Goal: Transaction & Acquisition: Book appointment/travel/reservation

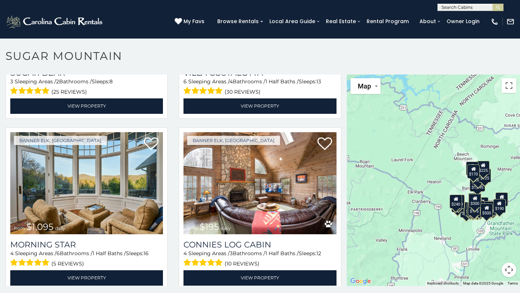
scroll to position [1168, 0]
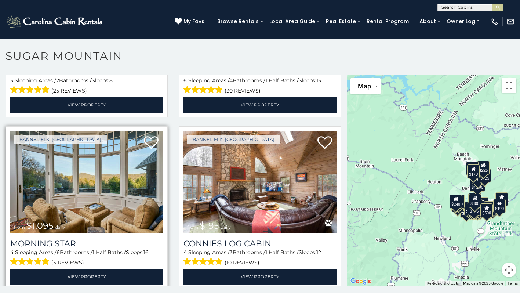
click at [47, 182] on img at bounding box center [86, 182] width 153 height 102
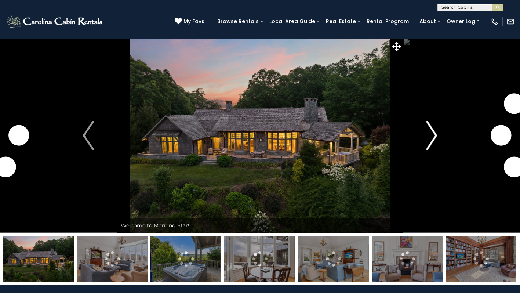
click at [428, 141] on img "Next" at bounding box center [431, 135] width 11 height 29
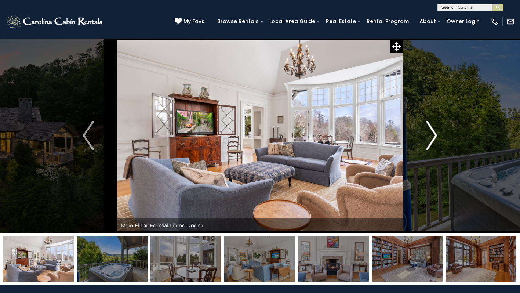
click at [435, 139] on img "Next" at bounding box center [431, 135] width 11 height 29
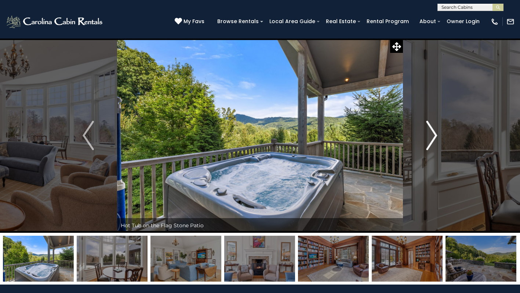
click at [435, 139] on img "Next" at bounding box center [431, 135] width 11 height 29
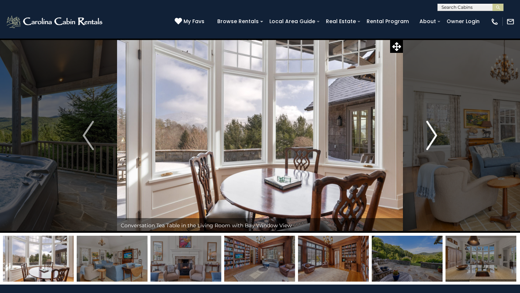
click at [435, 139] on img "Next" at bounding box center [431, 135] width 11 height 29
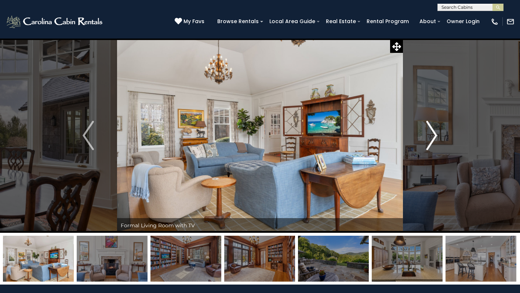
click at [435, 139] on img "Next" at bounding box center [431, 135] width 11 height 29
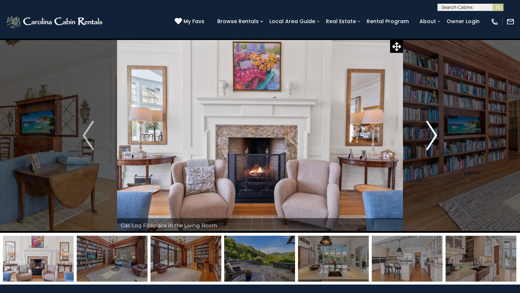
click at [435, 139] on img "Next" at bounding box center [431, 135] width 11 height 29
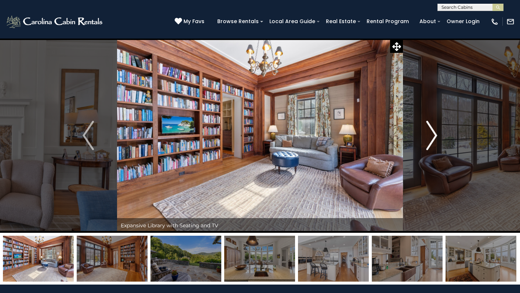
click at [435, 139] on img "Next" at bounding box center [431, 135] width 11 height 29
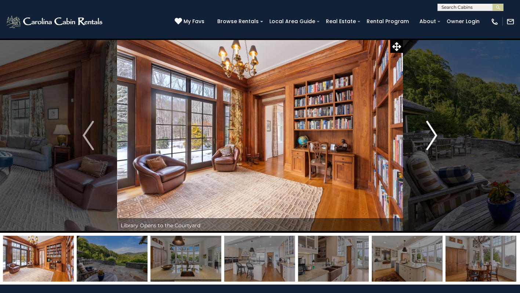
click at [435, 139] on img "Next" at bounding box center [431, 135] width 11 height 29
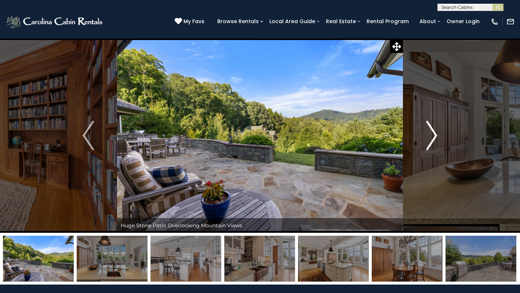
click at [435, 139] on img "Next" at bounding box center [431, 135] width 11 height 29
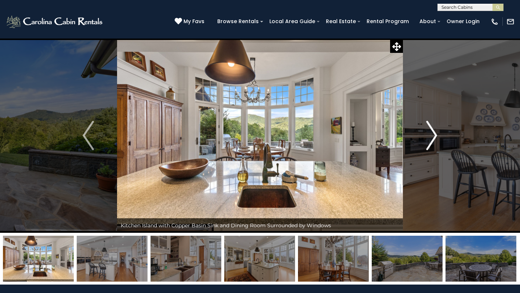
click at [435, 139] on img "Next" at bounding box center [431, 135] width 11 height 29
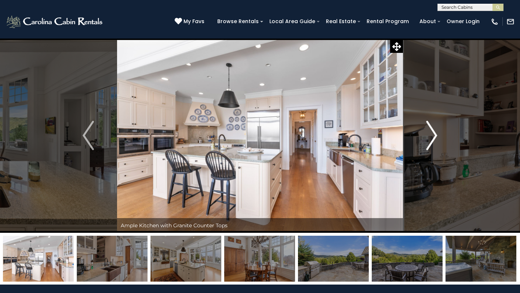
click at [435, 139] on img "Next" at bounding box center [431, 135] width 11 height 29
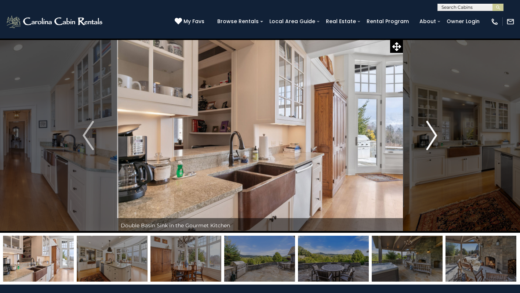
click at [435, 139] on img "Next" at bounding box center [431, 135] width 11 height 29
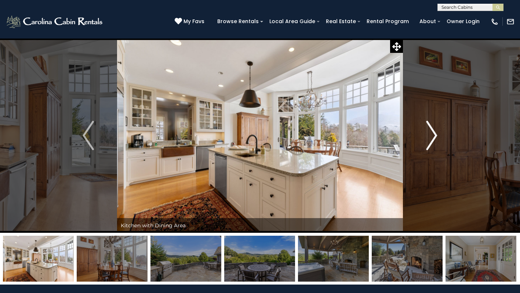
click at [435, 139] on img "Next" at bounding box center [431, 135] width 11 height 29
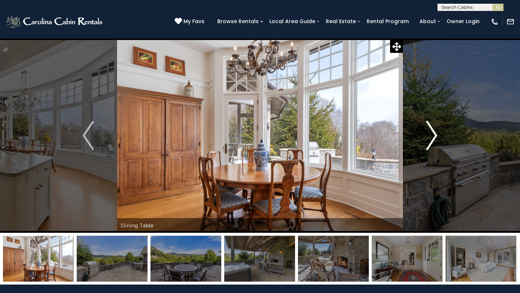
click at [435, 139] on img "Next" at bounding box center [431, 135] width 11 height 29
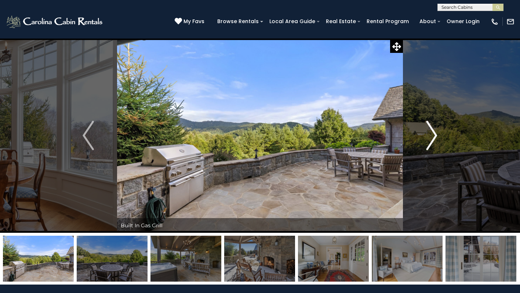
click at [435, 139] on img "Next" at bounding box center [431, 135] width 11 height 29
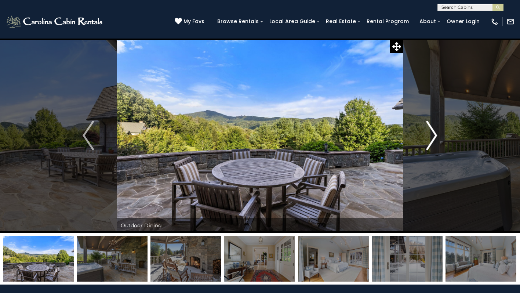
click at [435, 139] on img "Next" at bounding box center [431, 135] width 11 height 29
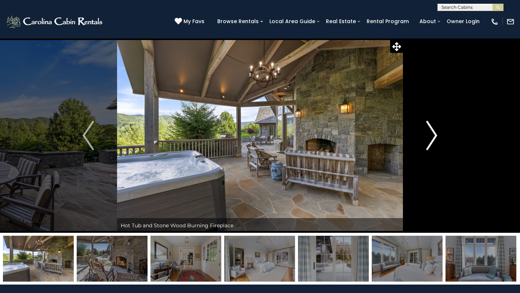
click at [435, 139] on img "Next" at bounding box center [431, 135] width 11 height 29
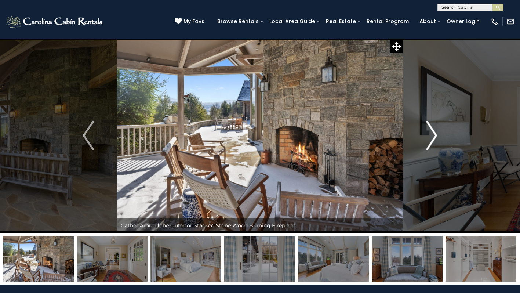
click at [435, 139] on img "Next" at bounding box center [431, 135] width 11 height 29
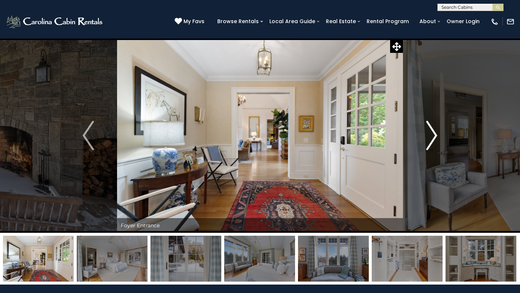
click at [435, 139] on img "Next" at bounding box center [431, 135] width 11 height 29
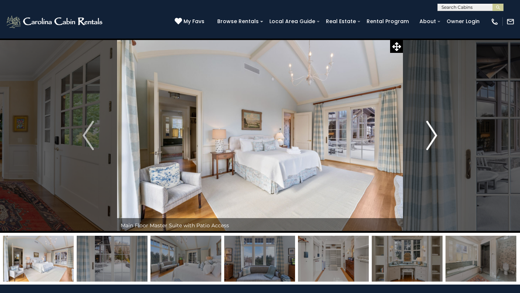
click at [435, 139] on img "Next" at bounding box center [431, 135] width 11 height 29
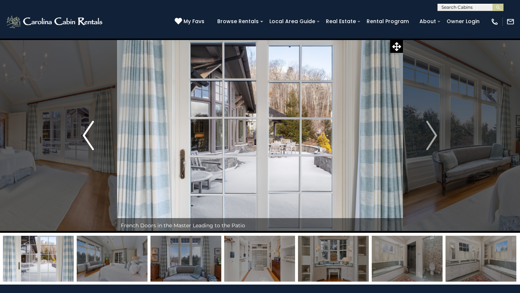
click at [80, 134] on button "Previous" at bounding box center [87, 135] width 57 height 195
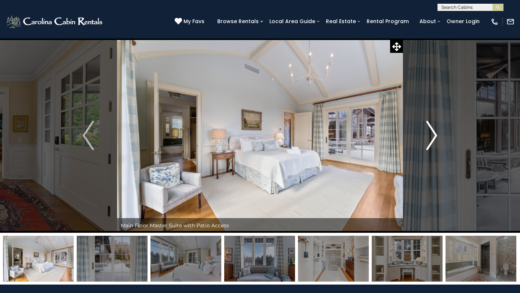
click at [439, 137] on button "Next" at bounding box center [431, 135] width 57 height 195
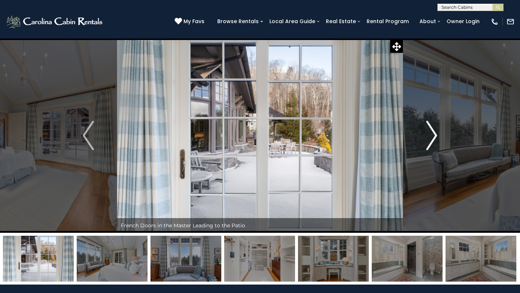
click at [438, 137] on button "Next" at bounding box center [431, 135] width 57 height 195
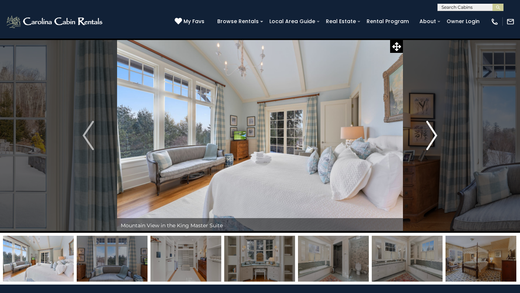
click at [438, 137] on button "Next" at bounding box center [431, 135] width 57 height 195
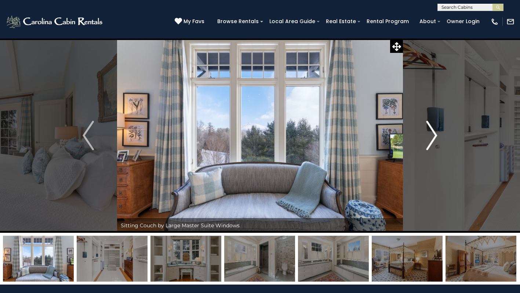
click at [438, 137] on button "Next" at bounding box center [431, 135] width 57 height 195
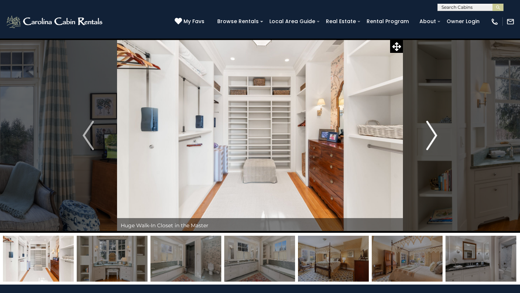
click at [438, 137] on button "Next" at bounding box center [431, 135] width 57 height 195
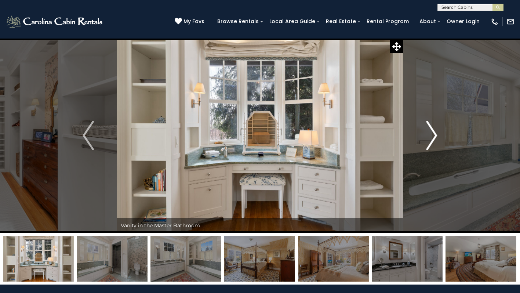
click at [438, 137] on button "Next" at bounding box center [431, 135] width 57 height 195
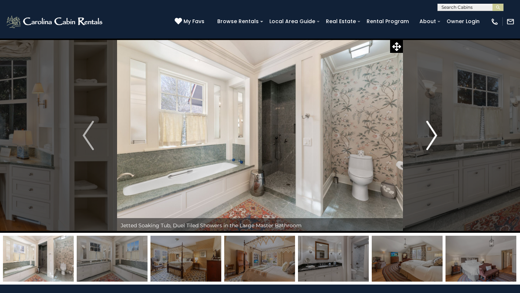
click at [438, 137] on button "Next" at bounding box center [431, 135] width 57 height 195
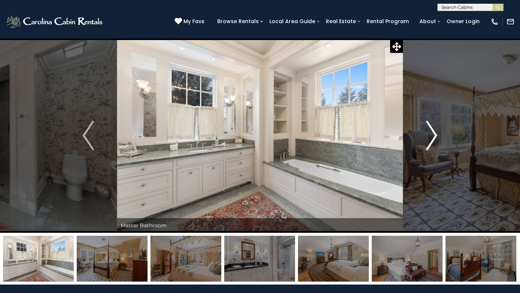
click at [438, 137] on button "Next" at bounding box center [431, 135] width 57 height 195
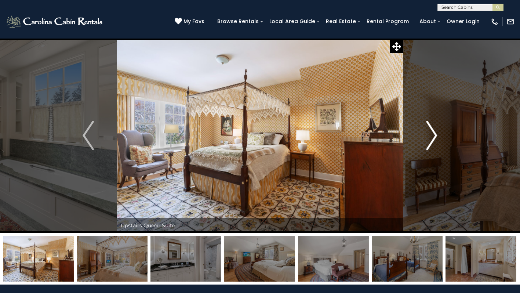
click at [438, 137] on button "Next" at bounding box center [431, 135] width 57 height 195
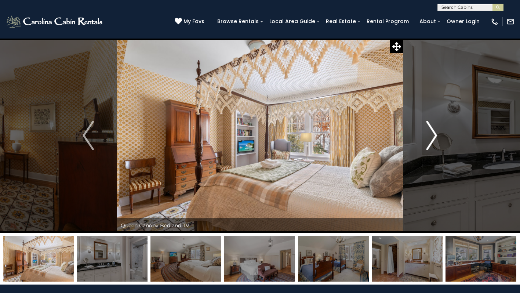
click at [438, 137] on button "Next" at bounding box center [431, 135] width 57 height 195
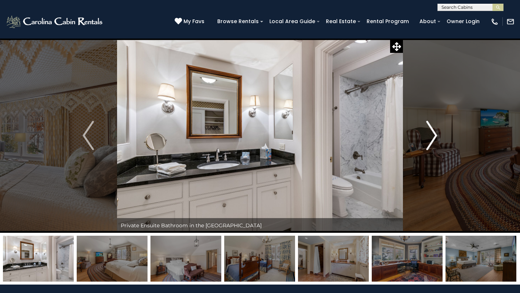
click at [438, 137] on button "Next" at bounding box center [431, 135] width 57 height 195
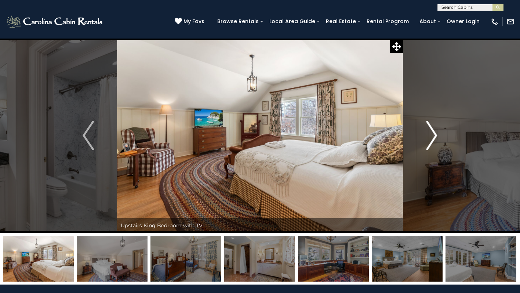
click at [438, 137] on button "Next" at bounding box center [431, 135] width 57 height 195
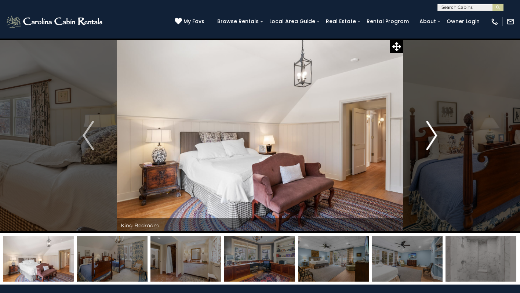
click at [438, 137] on button "Next" at bounding box center [431, 135] width 57 height 195
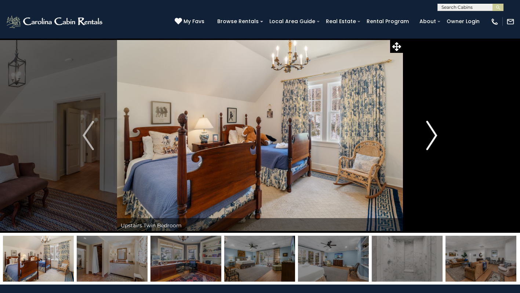
click at [438, 137] on button "Next" at bounding box center [431, 135] width 57 height 195
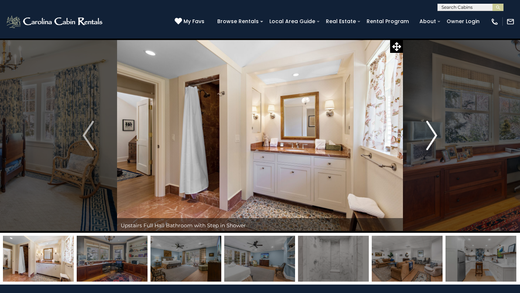
click at [438, 137] on button "Next" at bounding box center [431, 135] width 57 height 195
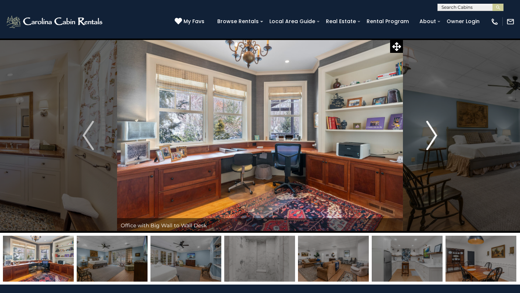
click at [438, 137] on button "Next" at bounding box center [431, 135] width 57 height 195
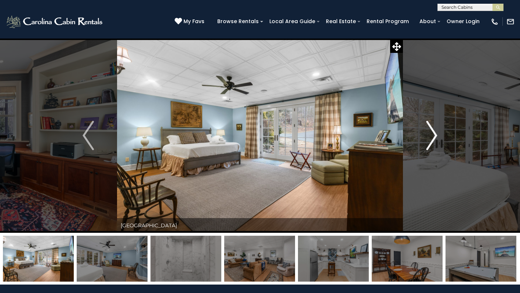
click at [438, 137] on button "Next" at bounding box center [431, 135] width 57 height 195
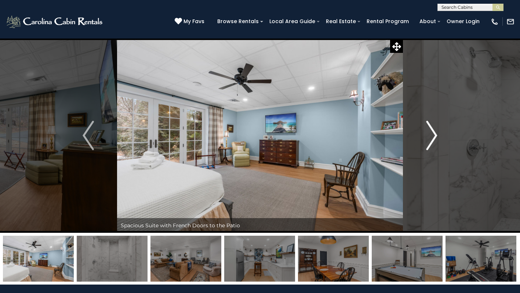
click at [438, 137] on button "Next" at bounding box center [431, 135] width 57 height 195
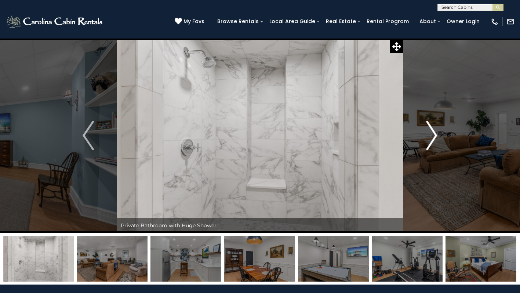
click at [438, 137] on button "Next" at bounding box center [431, 135] width 57 height 195
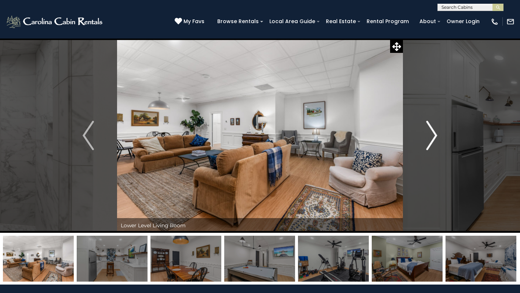
click at [438, 137] on button "Next" at bounding box center [431, 135] width 57 height 195
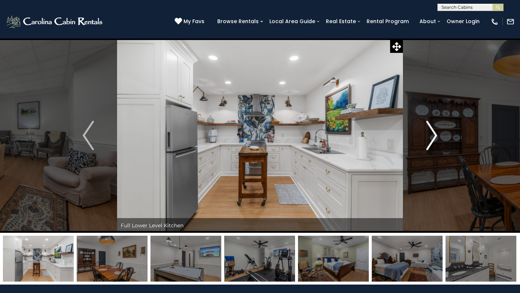
click at [438, 137] on button "Next" at bounding box center [431, 135] width 57 height 195
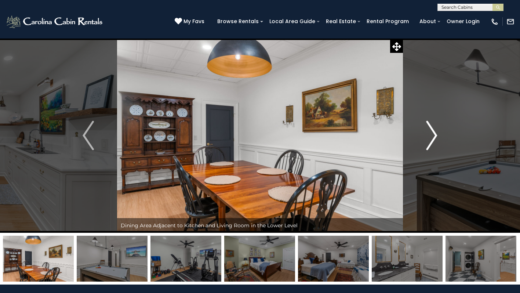
click at [438, 137] on button "Next" at bounding box center [431, 135] width 57 height 195
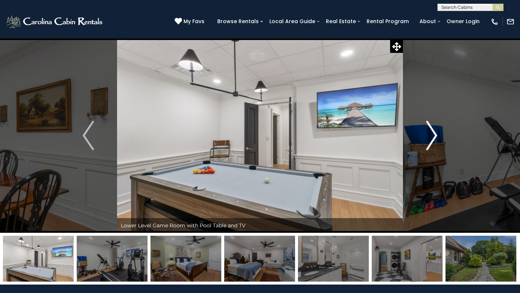
click at [438, 137] on button "Next" at bounding box center [431, 135] width 57 height 195
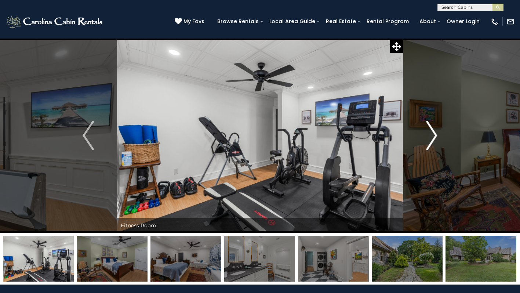
click at [438, 137] on button "Next" at bounding box center [431, 135] width 57 height 195
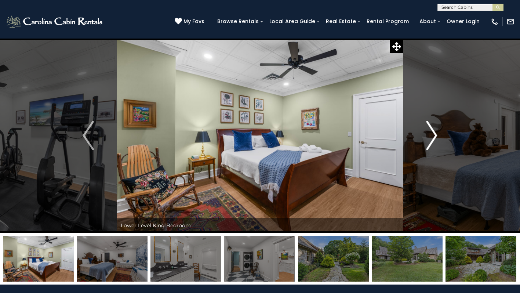
click at [438, 137] on button "Next" at bounding box center [431, 135] width 57 height 195
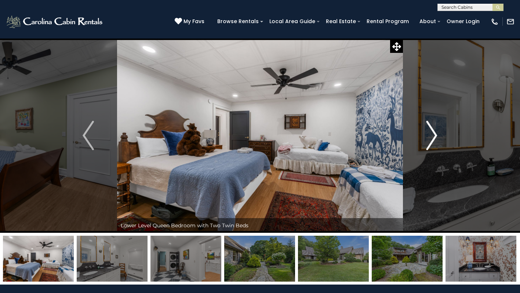
click at [438, 137] on button "Next" at bounding box center [431, 135] width 57 height 195
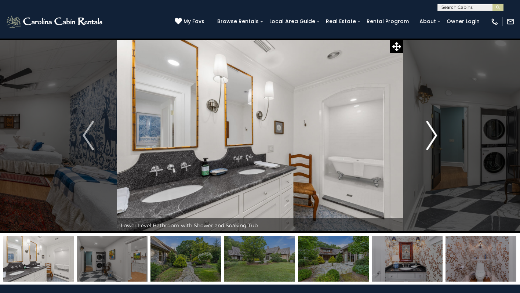
click at [438, 137] on button "Next" at bounding box center [431, 135] width 57 height 195
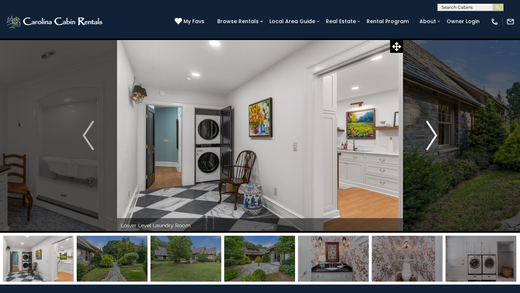
click at [438, 137] on button "Next" at bounding box center [431, 135] width 57 height 195
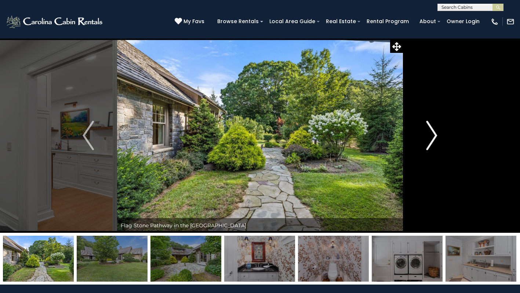
click at [438, 137] on button "Next" at bounding box center [431, 135] width 57 height 195
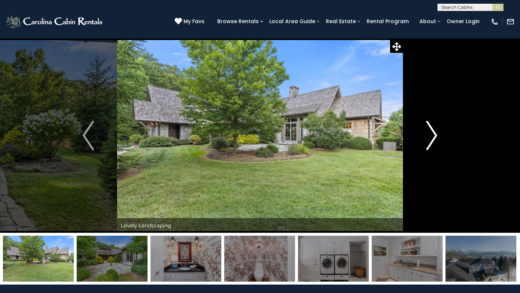
click at [438, 137] on button "Next" at bounding box center [431, 135] width 57 height 195
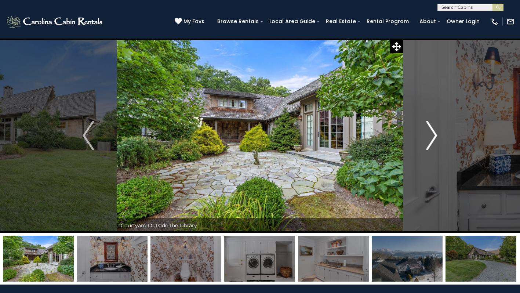
click at [438, 137] on button "Next" at bounding box center [431, 135] width 57 height 195
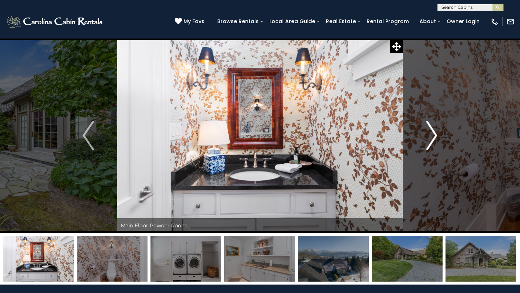
click at [438, 137] on button "Next" at bounding box center [431, 135] width 57 height 195
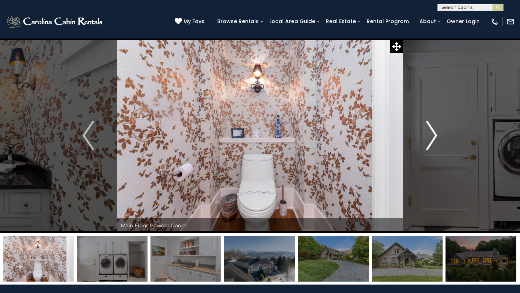
click at [438, 137] on button "Next" at bounding box center [431, 135] width 57 height 195
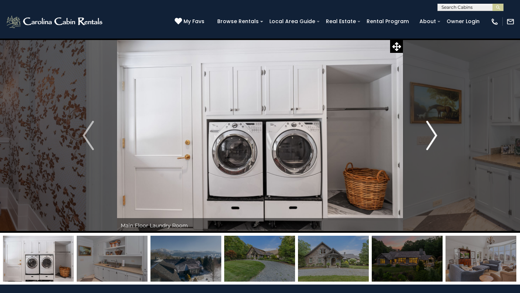
click at [438, 137] on button "Next" at bounding box center [431, 135] width 57 height 195
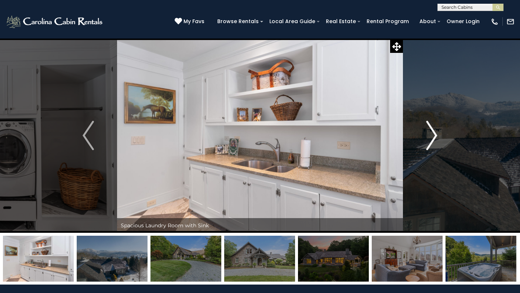
click at [438, 137] on button "Next" at bounding box center [431, 135] width 57 height 195
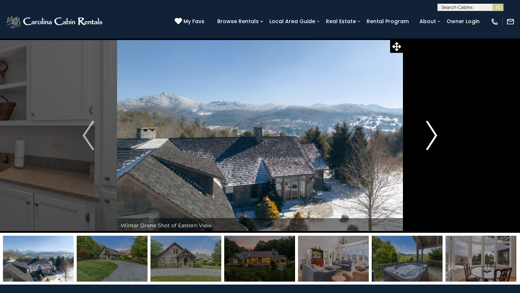
click at [438, 137] on button "Next" at bounding box center [431, 135] width 57 height 195
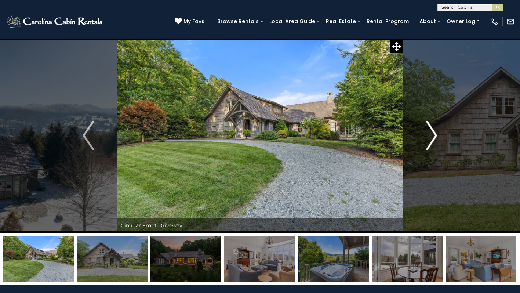
click at [438, 137] on button "Next" at bounding box center [431, 135] width 57 height 195
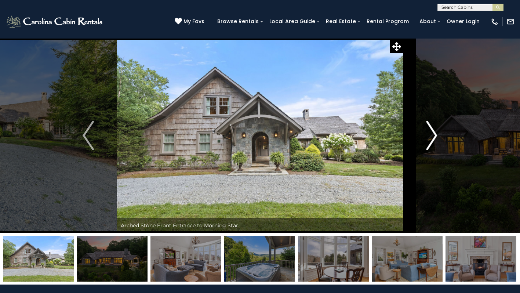
click at [438, 137] on button "Next" at bounding box center [431, 135] width 57 height 195
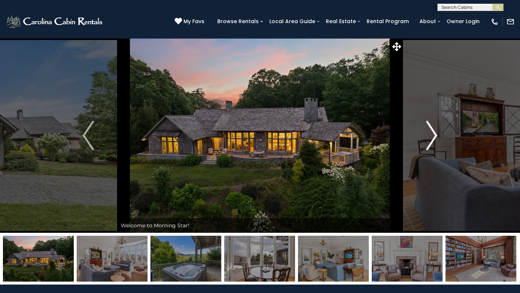
click at [438, 137] on button "Next" at bounding box center [431, 135] width 57 height 195
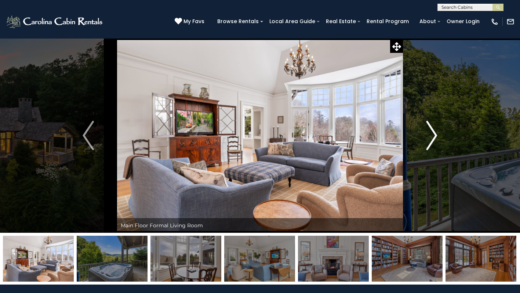
click at [438, 137] on button "Next" at bounding box center [431, 135] width 57 height 195
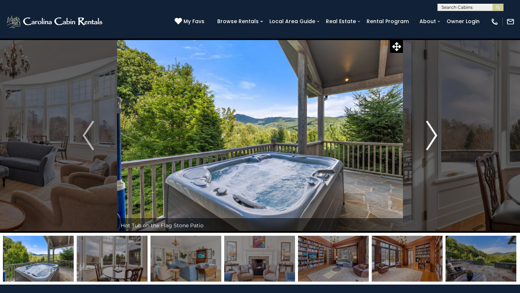
click at [438, 137] on button "Next" at bounding box center [431, 135] width 57 height 195
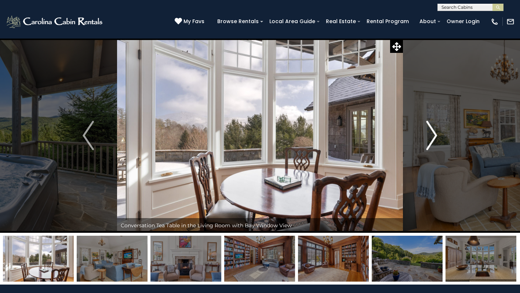
click at [438, 137] on button "Next" at bounding box center [431, 135] width 57 height 195
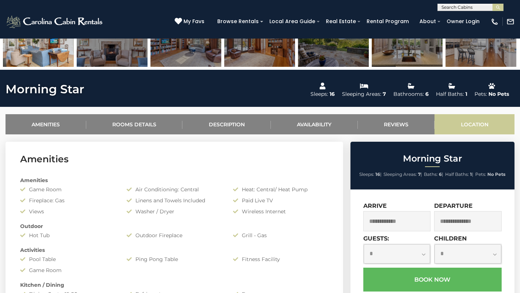
scroll to position [263, 0]
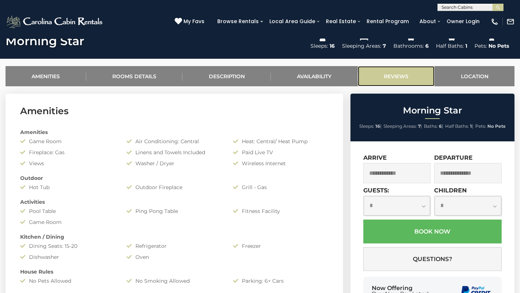
click at [400, 76] on link "Reviews" at bounding box center [396, 76] width 77 height 20
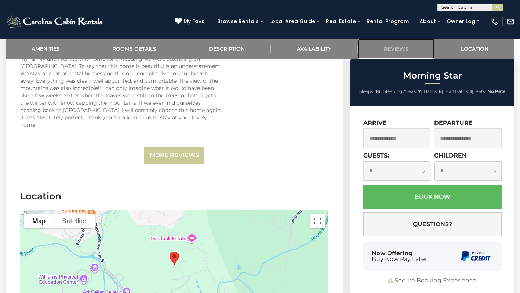
scroll to position [1761, 0]
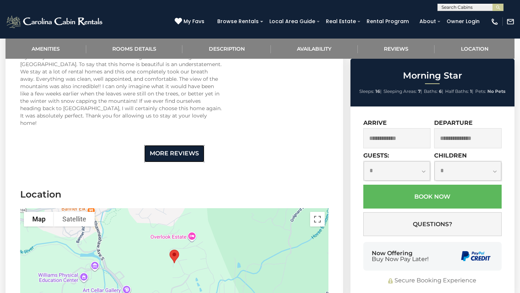
click at [193, 145] on link "More Reviews" at bounding box center [174, 153] width 60 height 17
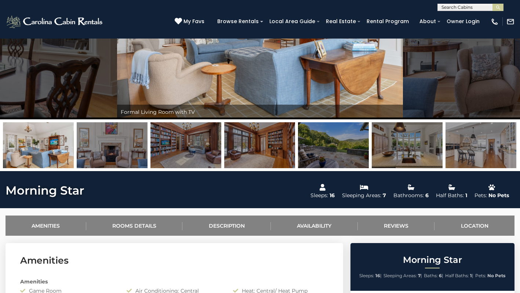
scroll to position [0, 0]
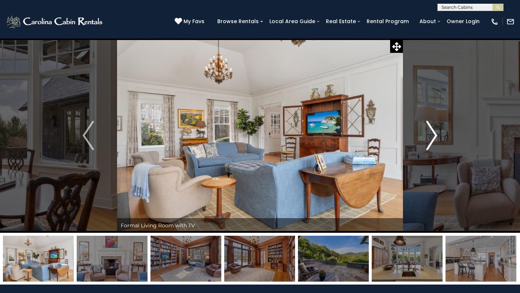
click at [436, 135] on img "Next" at bounding box center [431, 135] width 11 height 29
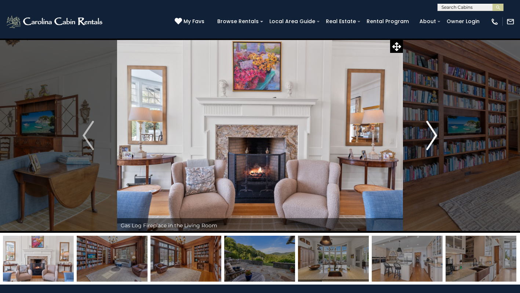
click at [436, 135] on img "Next" at bounding box center [431, 135] width 11 height 29
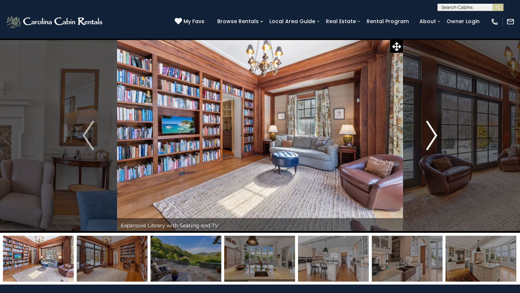
click at [436, 135] on img "Next" at bounding box center [431, 135] width 11 height 29
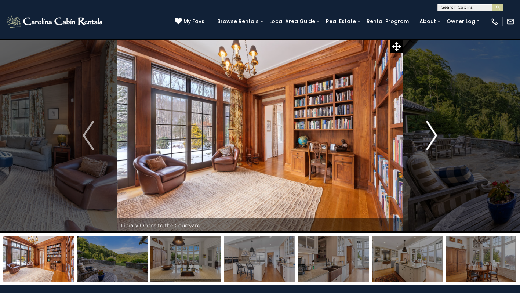
click at [436, 135] on img "Next" at bounding box center [431, 135] width 11 height 29
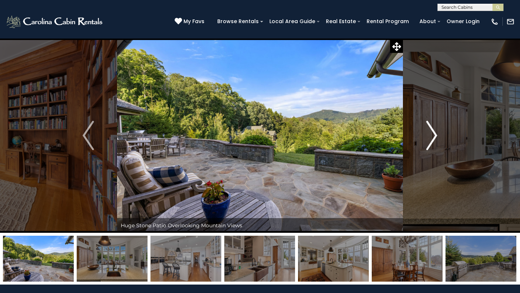
click at [436, 135] on img "Next" at bounding box center [431, 135] width 11 height 29
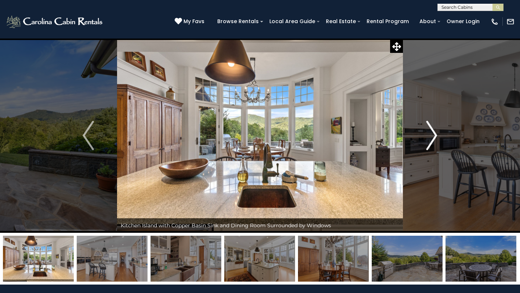
click at [436, 135] on img "Next" at bounding box center [431, 135] width 11 height 29
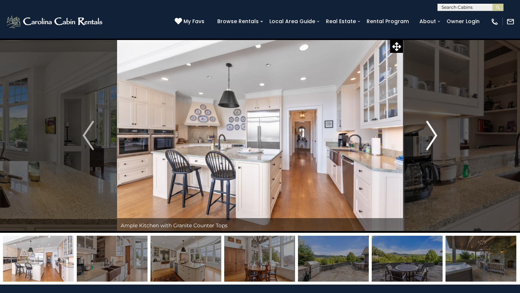
click at [436, 135] on img "Next" at bounding box center [431, 135] width 11 height 29
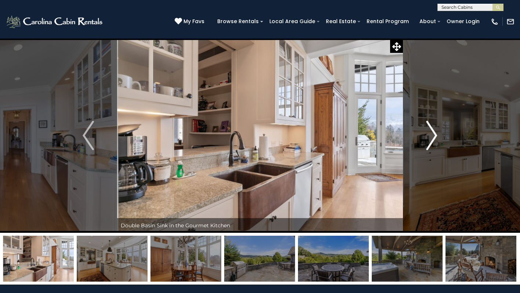
click at [436, 135] on img "Next" at bounding box center [431, 135] width 11 height 29
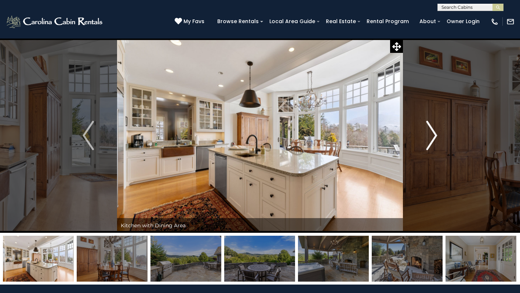
click at [436, 135] on img "Next" at bounding box center [431, 135] width 11 height 29
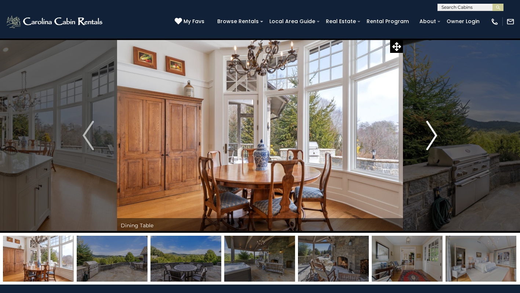
click at [436, 135] on img "Next" at bounding box center [431, 135] width 11 height 29
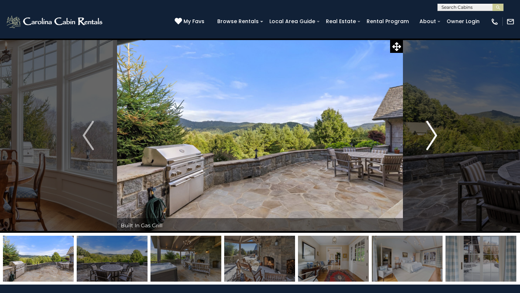
click at [436, 135] on img "Next" at bounding box center [431, 135] width 11 height 29
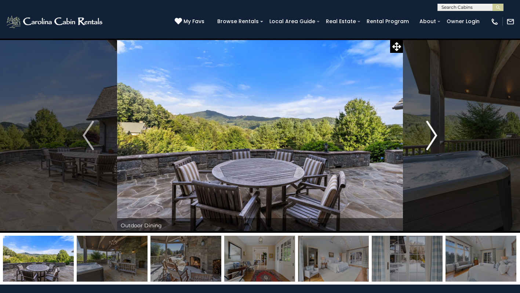
click at [436, 135] on img "Next" at bounding box center [431, 135] width 11 height 29
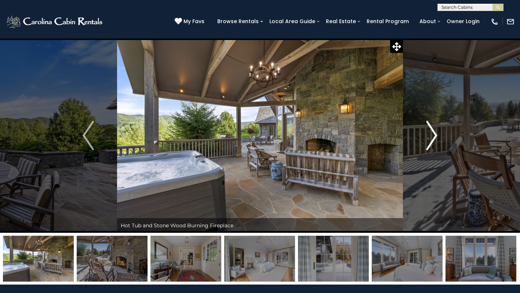
click at [436, 135] on img "Next" at bounding box center [431, 135] width 11 height 29
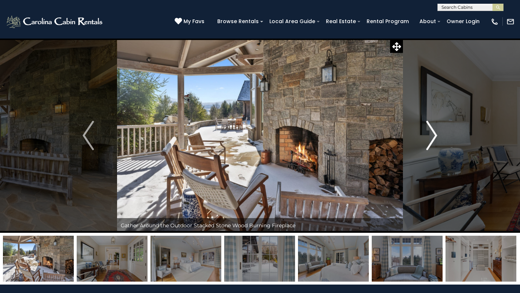
click at [436, 135] on img "Next" at bounding box center [431, 135] width 11 height 29
